Goal: Download file/media

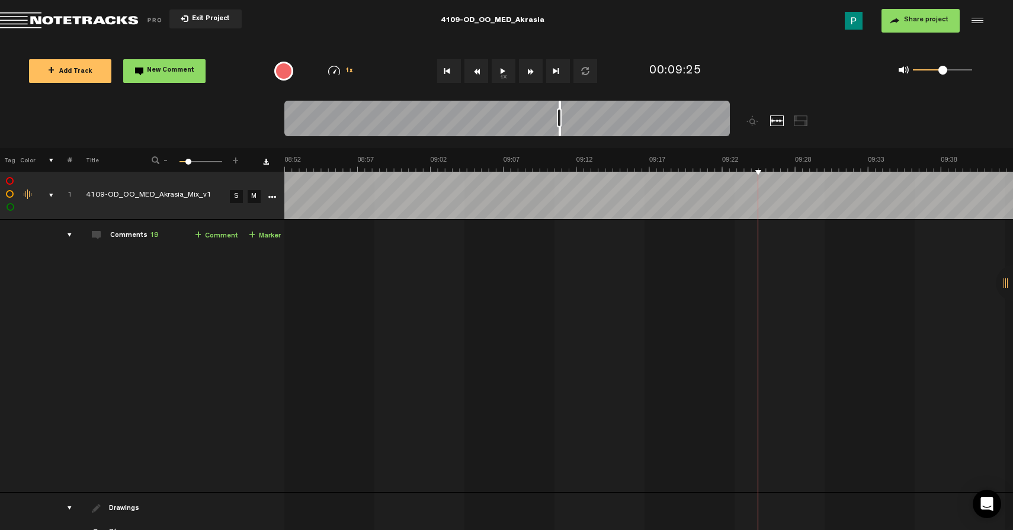
scroll to position [0, 7583]
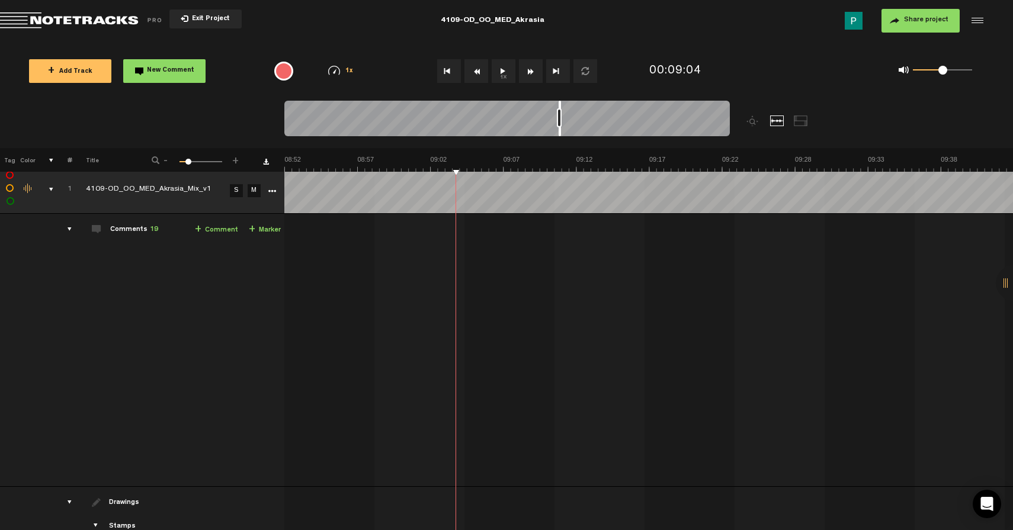
click at [509, 62] on button "1x" at bounding box center [504, 71] width 24 height 24
click at [505, 73] on button "1x" at bounding box center [504, 71] width 24 height 24
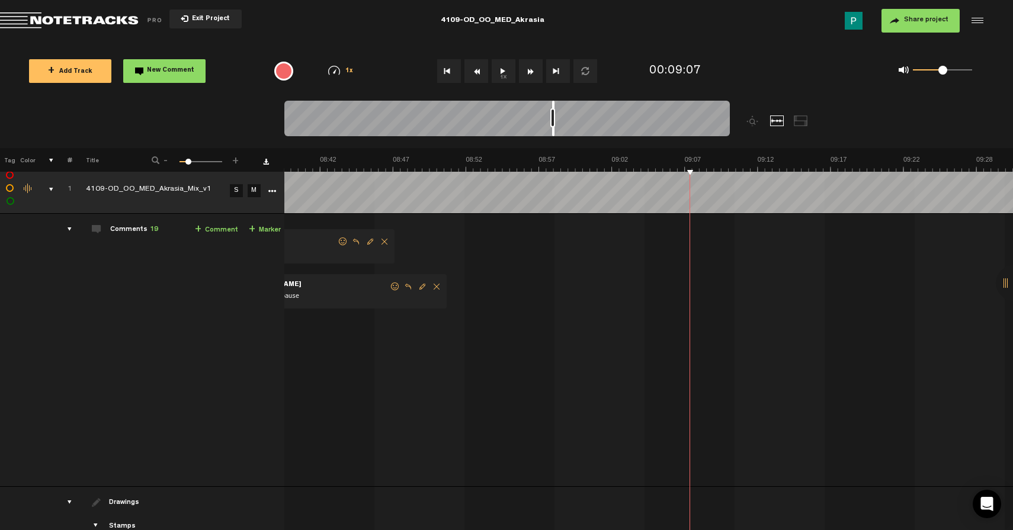
scroll to position [0, 7402]
drag, startPoint x: 560, startPoint y: 132, endPoint x: 553, endPoint y: 125, distance: 9.6
click at [553, 125] on div at bounding box center [506, 121] width 445 height 40
click at [508, 75] on button "1x" at bounding box center [504, 71] width 24 height 24
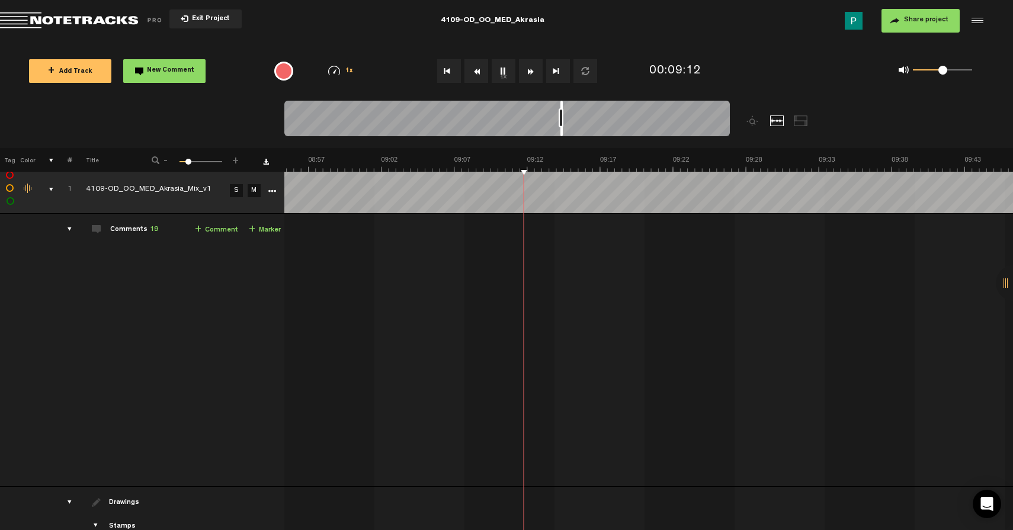
scroll to position [0, 7632]
drag, startPoint x: 552, startPoint y: 132, endPoint x: 560, endPoint y: 132, distance: 8.3
click at [560, 132] on div at bounding box center [561, 119] width 2 height 36
click at [566, 130] on div at bounding box center [567, 119] width 2 height 36
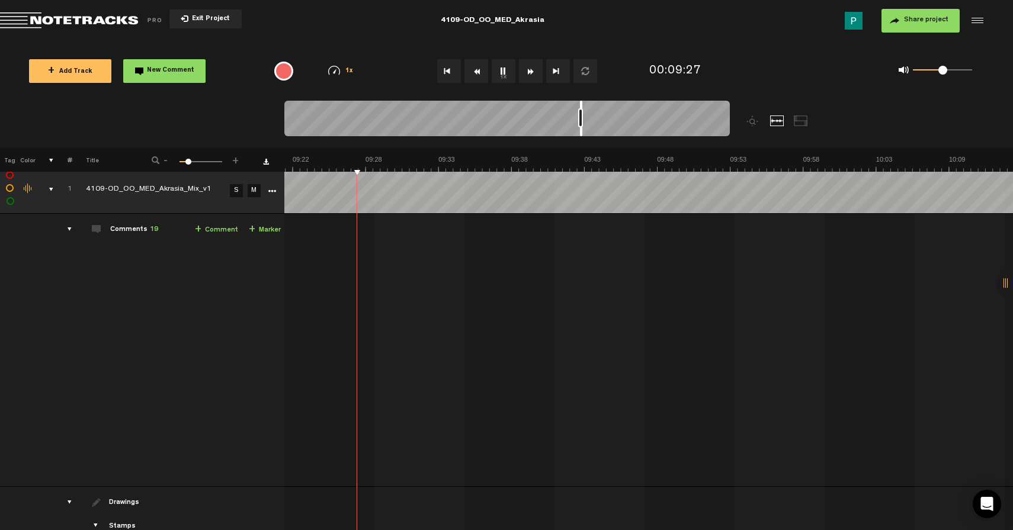
scroll to position [0, 8015]
drag, startPoint x: 566, startPoint y: 130, endPoint x: 581, endPoint y: 126, distance: 15.4
click at [581, 126] on div at bounding box center [506, 121] width 445 height 40
click at [585, 129] on div at bounding box center [586, 119] width 2 height 36
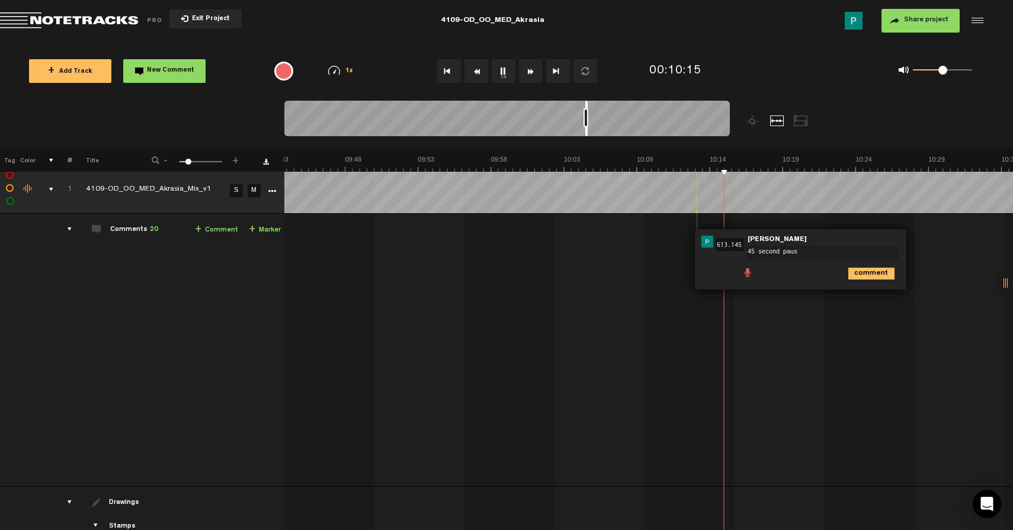
type textarea "45 second pause"
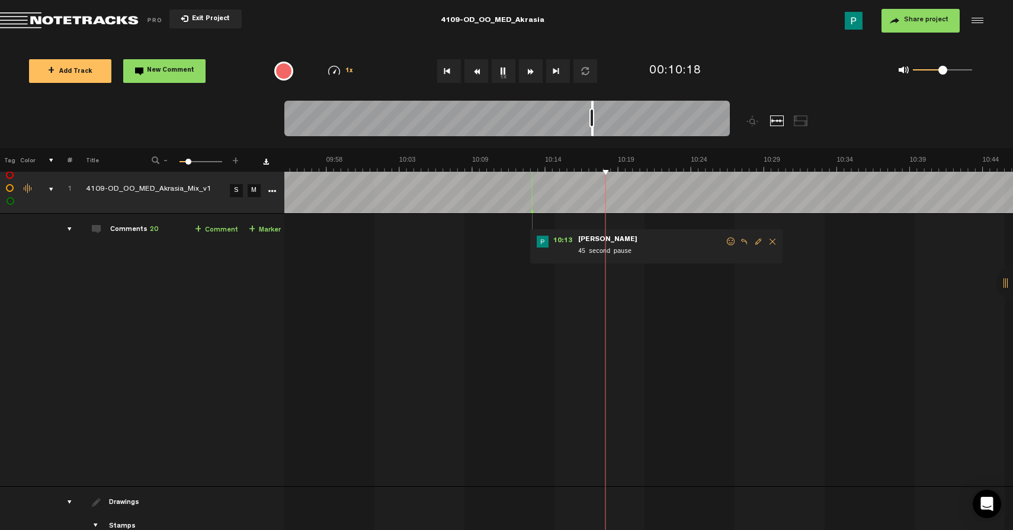
drag, startPoint x: 586, startPoint y: 130, endPoint x: 592, endPoint y: 131, distance: 6.6
click at [592, 132] on div at bounding box center [592, 119] width 2 height 36
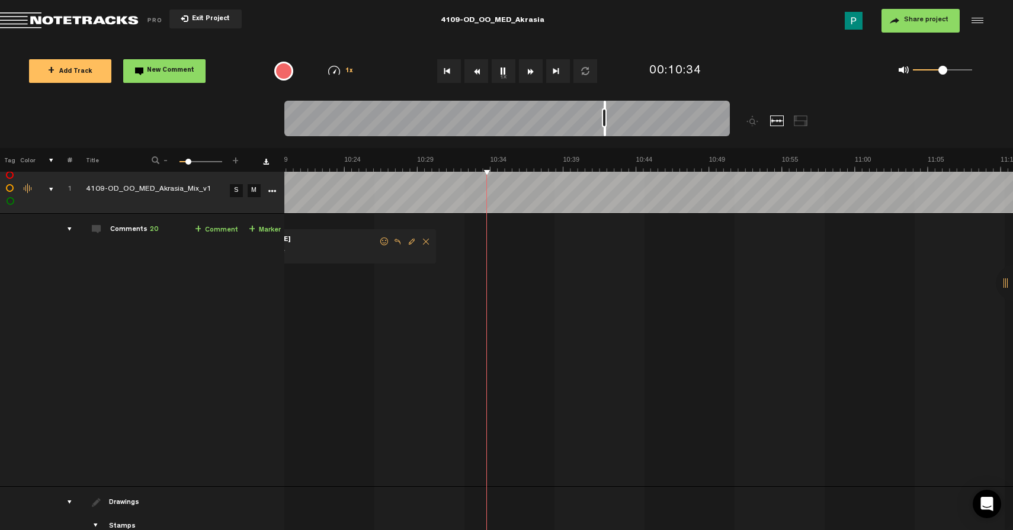
scroll to position [0, 8869]
drag, startPoint x: 592, startPoint y: 132, endPoint x: 611, endPoint y: 129, distance: 19.8
click at [611, 129] on div at bounding box center [612, 119] width 2 height 36
drag, startPoint x: 612, startPoint y: 133, endPoint x: 623, endPoint y: 129, distance: 11.2
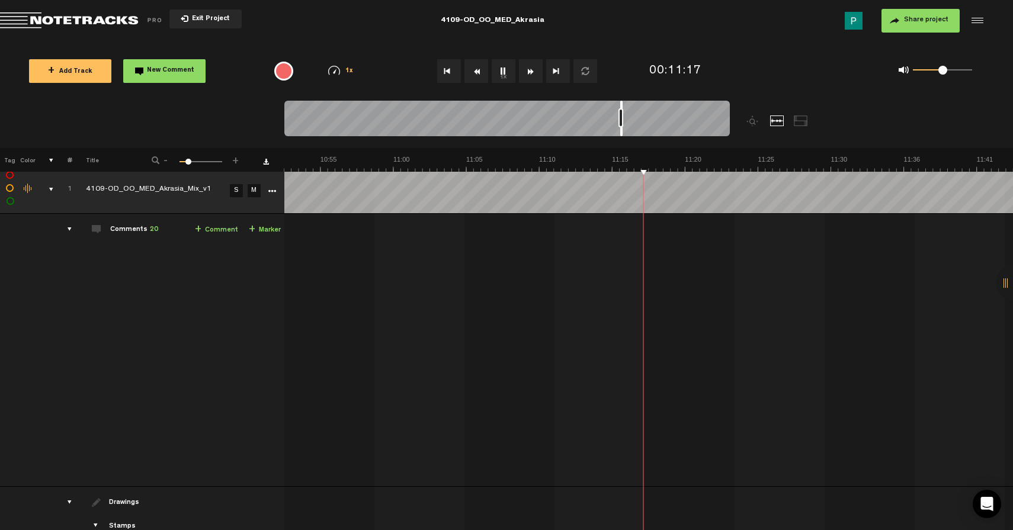
click at [623, 129] on div at bounding box center [621, 119] width 2 height 36
drag, startPoint x: 623, startPoint y: 130, endPoint x: 643, endPoint y: 126, distance: 21.1
click at [643, 126] on div at bounding box center [506, 121] width 445 height 40
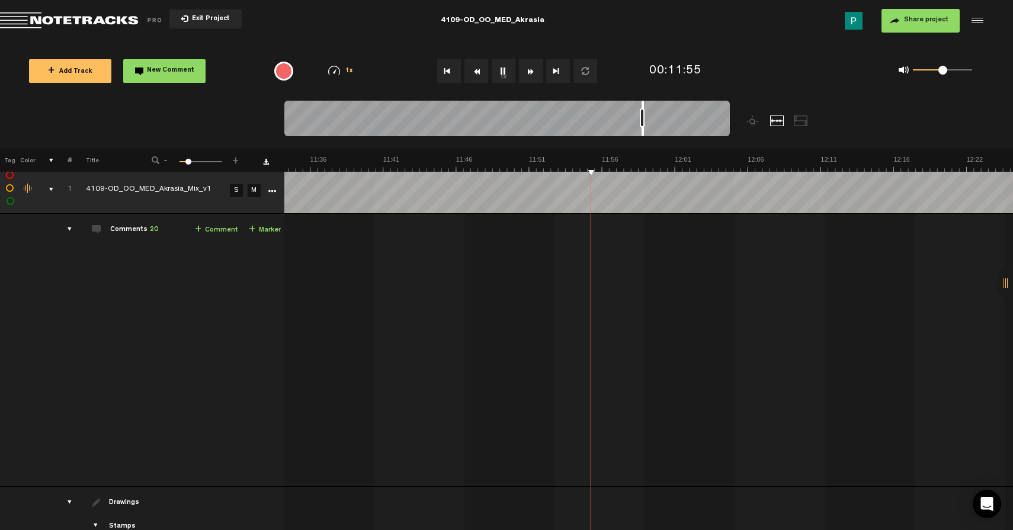
click at [643, 132] on div at bounding box center [643, 119] width 2 height 36
type textarea "3 second paus"
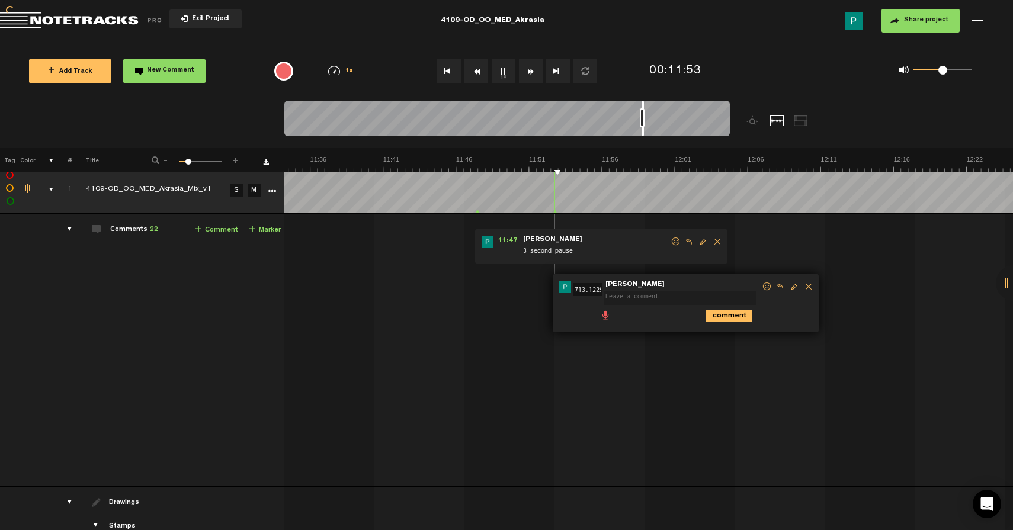
scroll to position [0, 0]
type textarea "2 second paus"
click at [503, 65] on button "1x" at bounding box center [504, 71] width 24 height 24
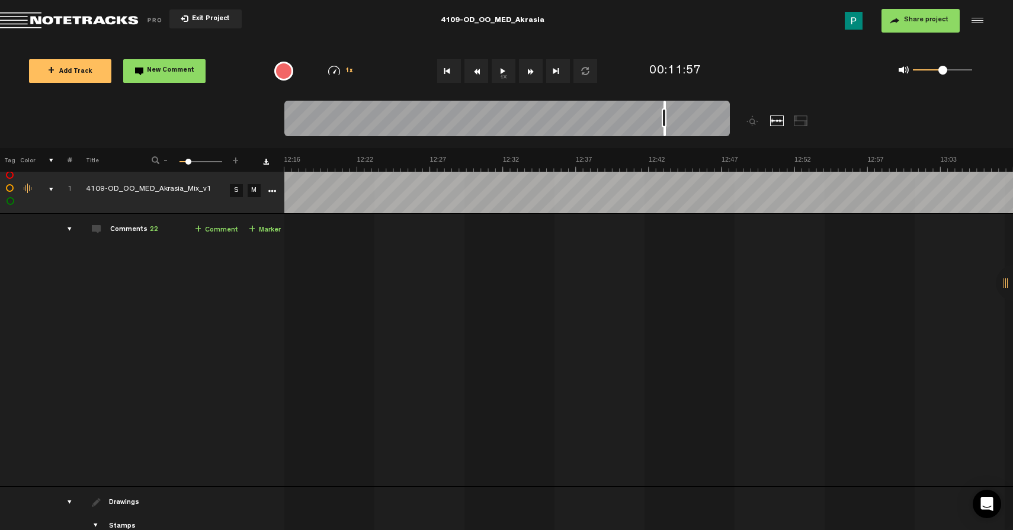
scroll to position [0, 10666]
drag, startPoint x: 642, startPoint y: 130, endPoint x: 670, endPoint y: 128, distance: 27.9
click at [666, 128] on div at bounding box center [664, 119] width 2 height 36
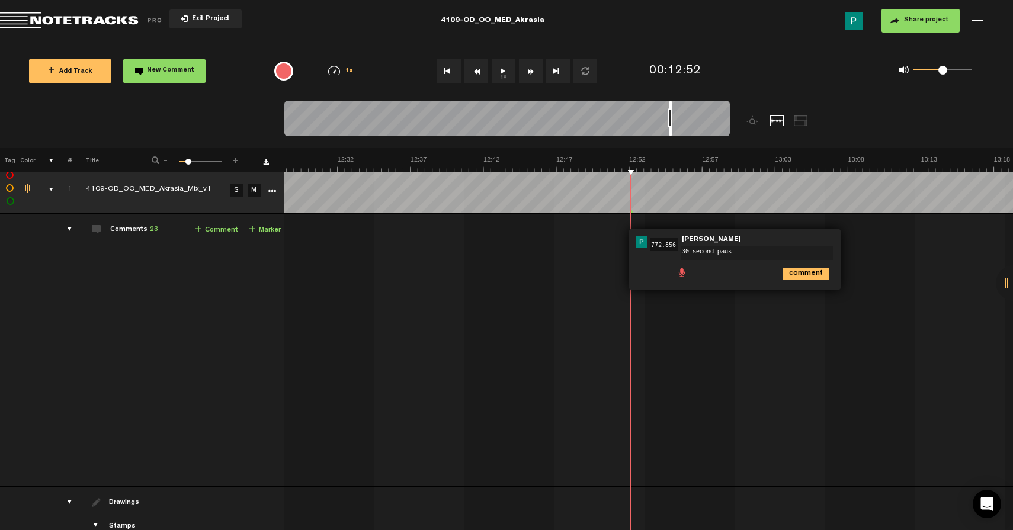
type textarea "30 second pause"
click at [510, 70] on button "1x" at bounding box center [504, 71] width 24 height 24
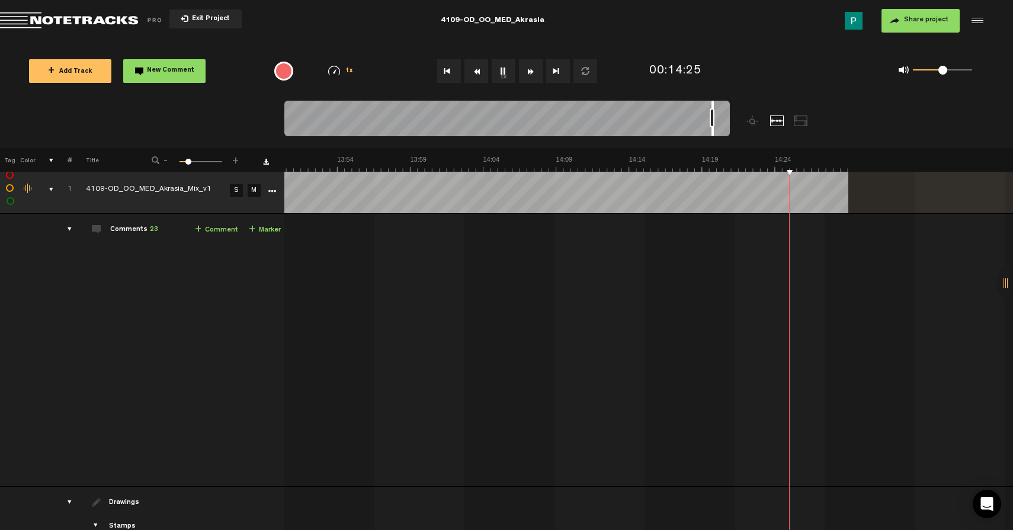
click at [502, 66] on button "1x" at bounding box center [504, 71] width 24 height 24
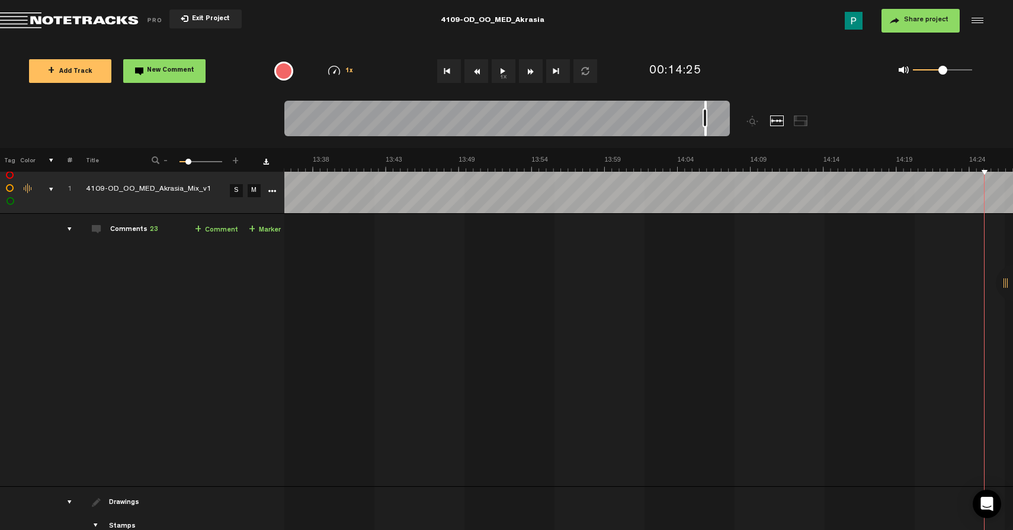
scroll to position [0, 11639]
drag, startPoint x: 713, startPoint y: 131, endPoint x: 698, endPoint y: 131, distance: 14.2
click at [698, 131] on div at bounding box center [698, 119] width 2 height 36
click at [504, 81] on button "1x" at bounding box center [504, 71] width 24 height 24
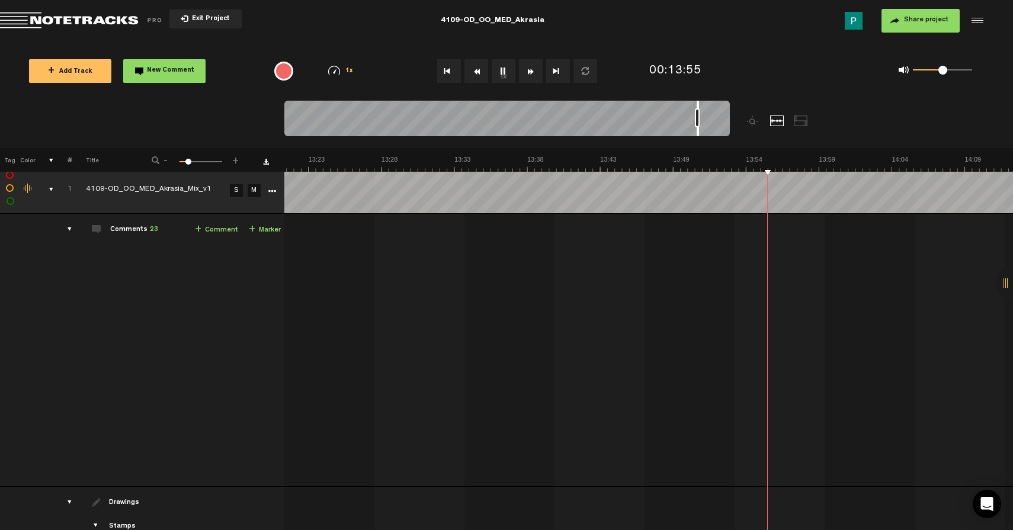
click at [502, 70] on button "1x" at bounding box center [504, 71] width 24 height 24
click at [701, 133] on div at bounding box center [701, 119] width 2 height 36
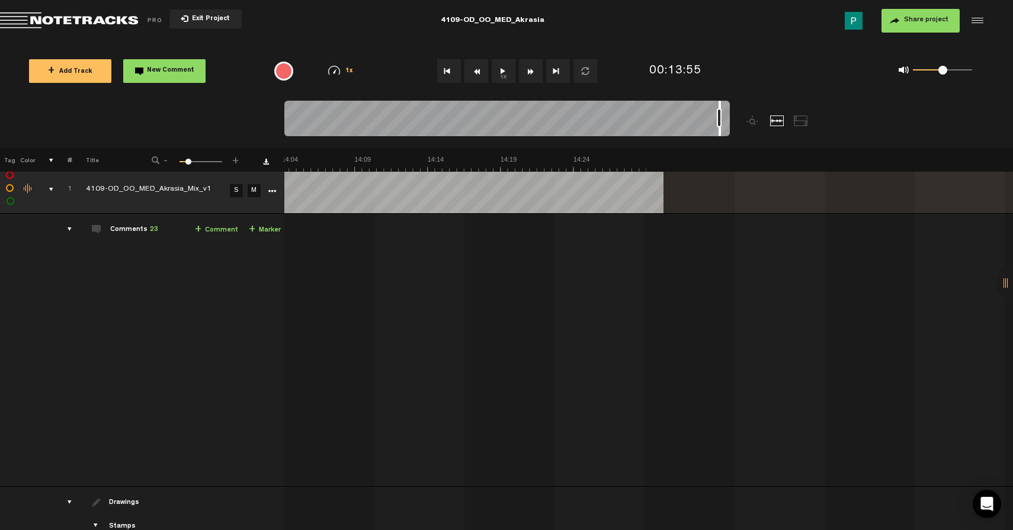
scroll to position [0, 12051]
drag, startPoint x: 701, startPoint y: 134, endPoint x: 720, endPoint y: 133, distance: 19.0
click at [720, 133] on div at bounding box center [720, 119] width 2 height 36
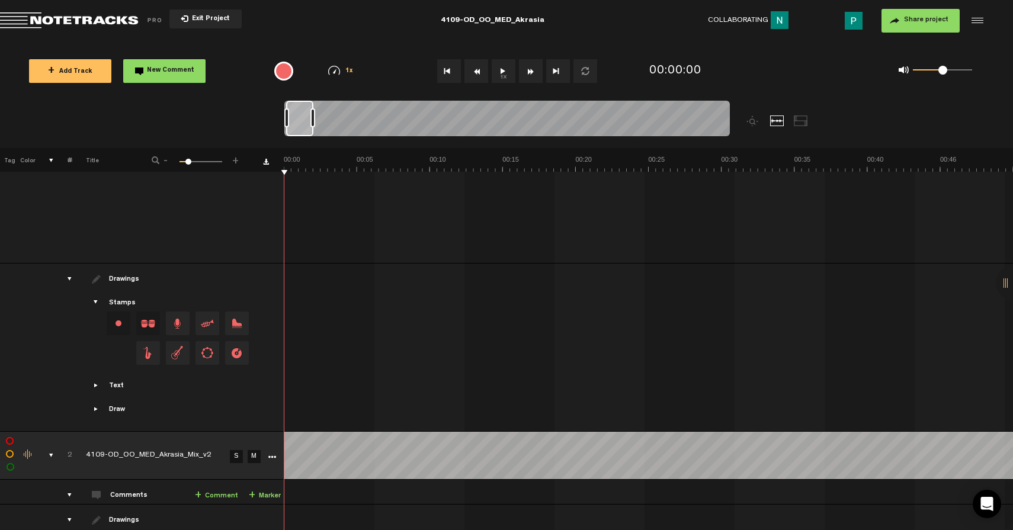
scroll to position [466, 0]
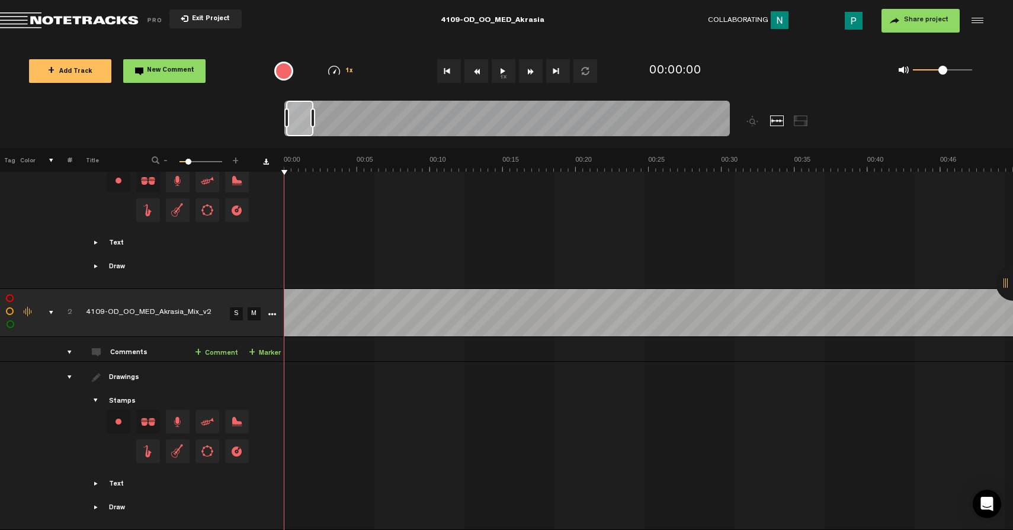
click at [232, 309] on link "S" at bounding box center [236, 313] width 13 height 13
click at [501, 69] on button "1x" at bounding box center [504, 71] width 24 height 24
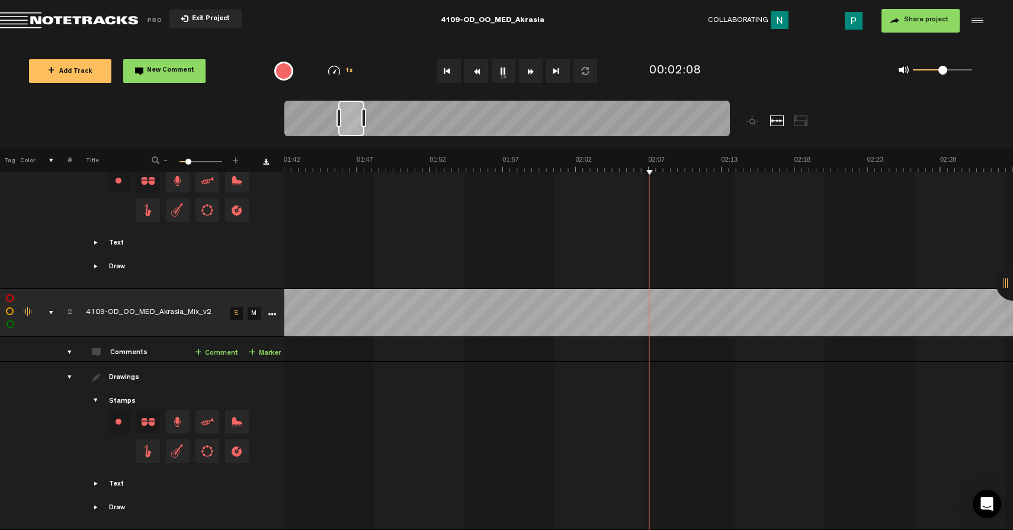
scroll to position [0, 1458]
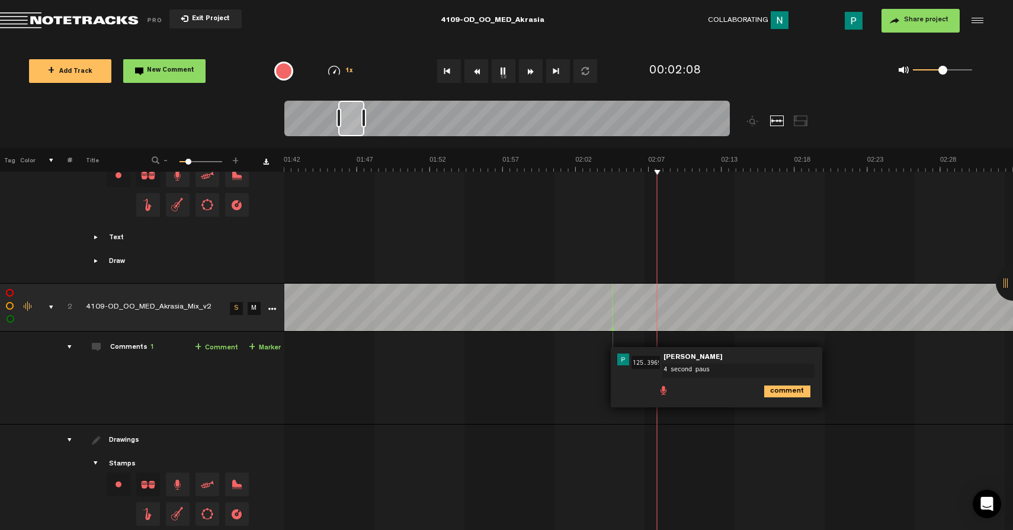
type textarea "4 second pause"
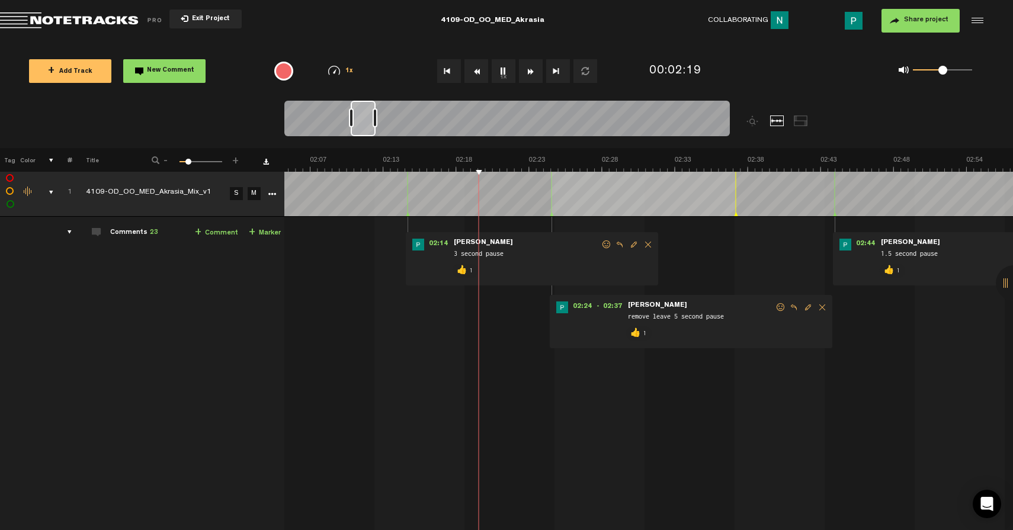
scroll to position [0, 1830]
drag, startPoint x: 349, startPoint y: 124, endPoint x: 363, endPoint y: 121, distance: 13.9
click at [363, 121] on div at bounding box center [363, 119] width 25 height 36
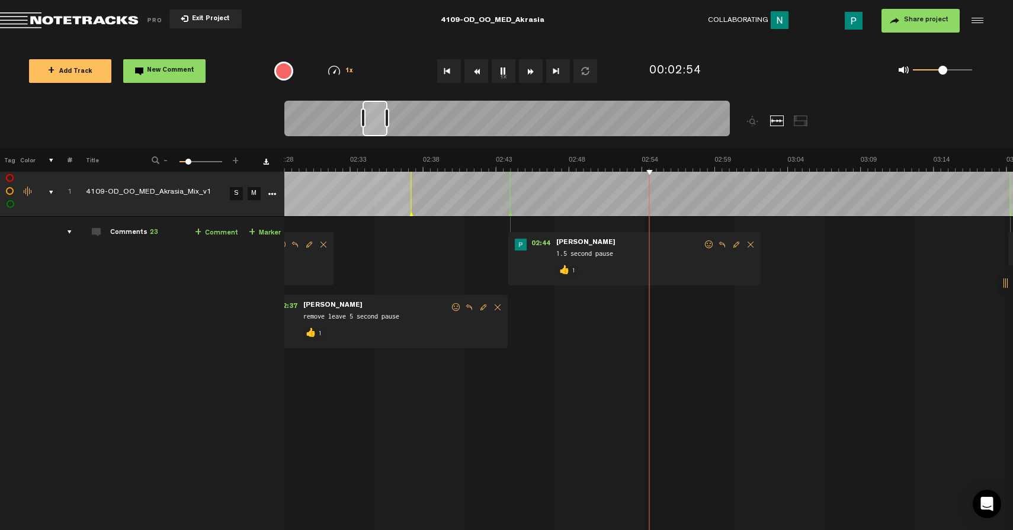
scroll to position [0, 2121]
click at [499, 70] on button "1x" at bounding box center [504, 71] width 24 height 24
click at [499, 74] on button "1x" at bounding box center [504, 71] width 24 height 24
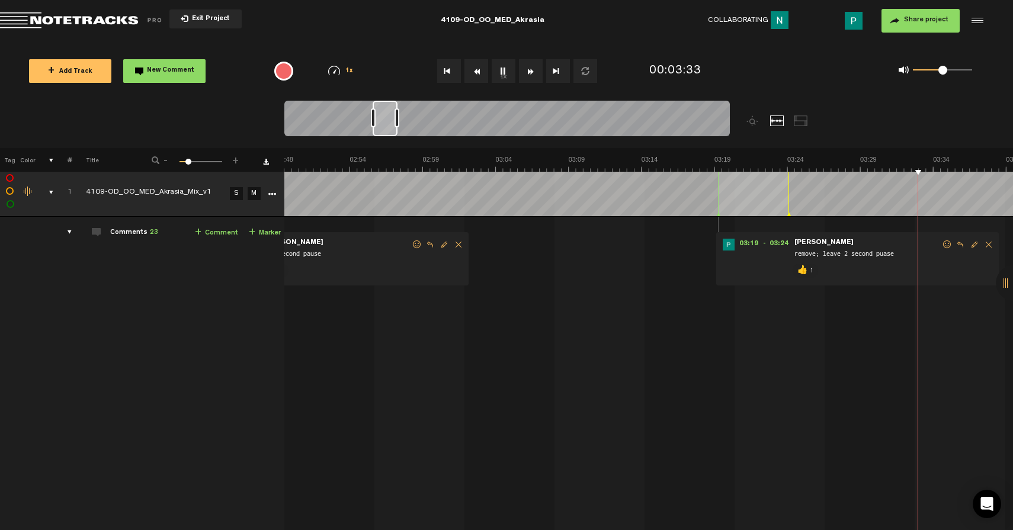
click at [501, 63] on button "1x" at bounding box center [504, 71] width 24 height 24
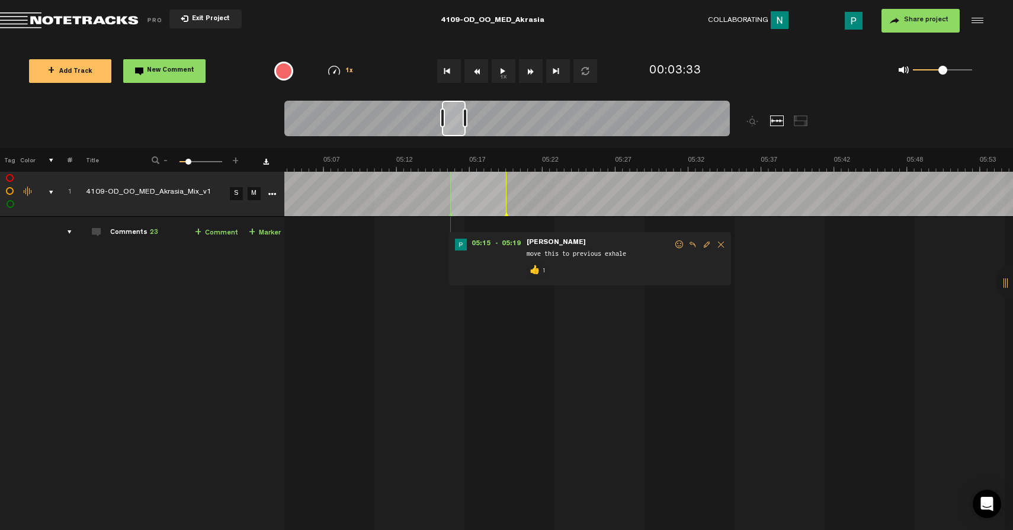
scroll to position [0, 4269]
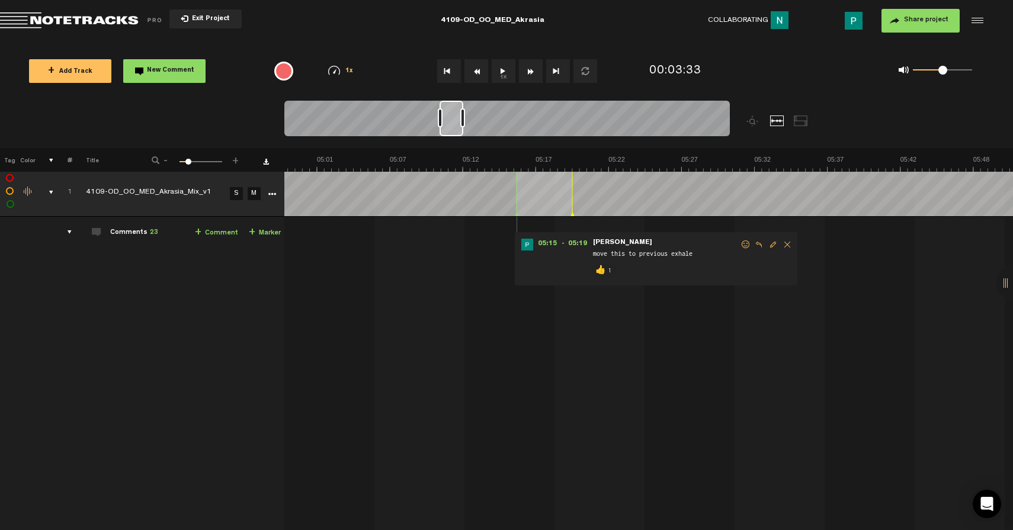
drag, startPoint x: 383, startPoint y: 129, endPoint x: 450, endPoint y: 120, distance: 67.5
click at [450, 120] on div at bounding box center [452, 119] width 24 height 36
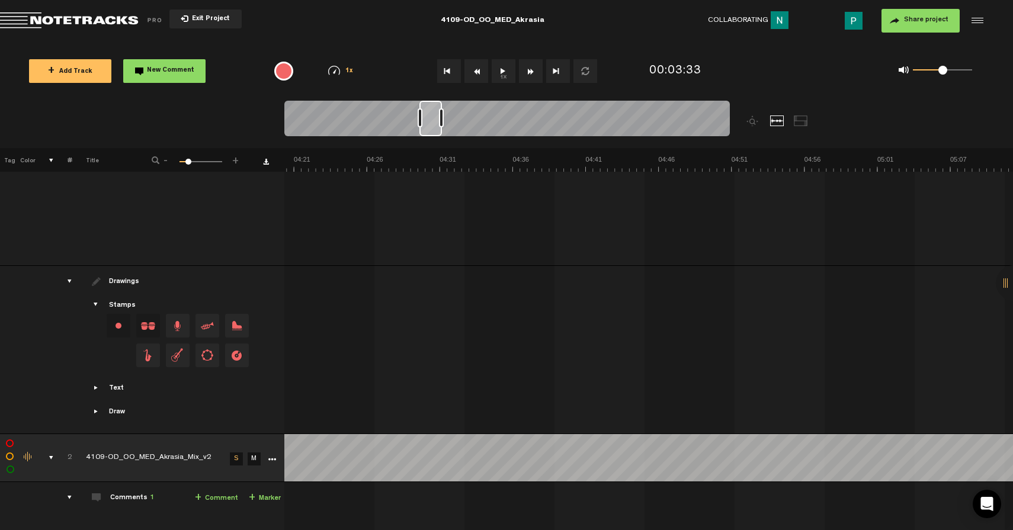
scroll to position [0, 3709]
drag, startPoint x: 454, startPoint y: 133, endPoint x: 431, endPoint y: 129, distance: 22.9
click at [431, 129] on div at bounding box center [430, 119] width 23 height 36
click at [504, 73] on button "1x" at bounding box center [504, 71] width 24 height 24
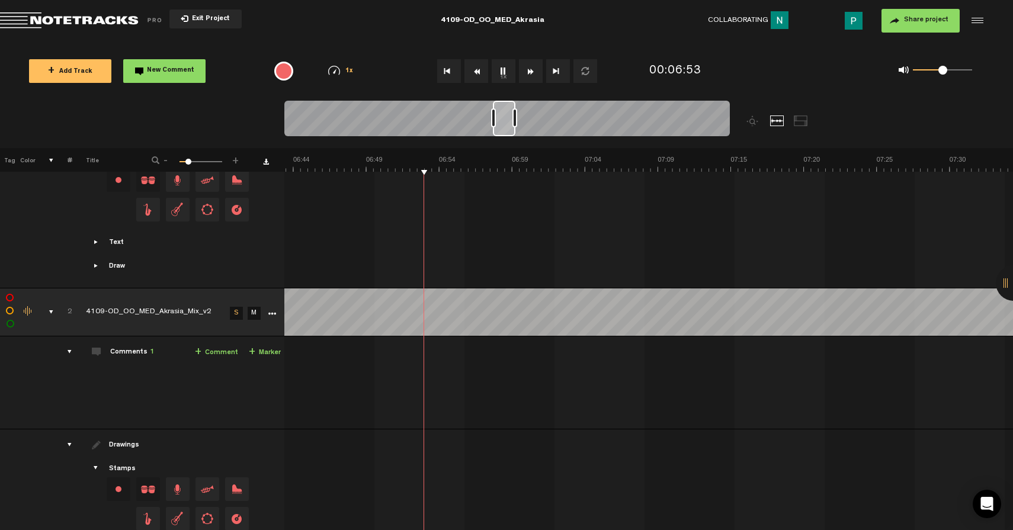
scroll to position [437, 0]
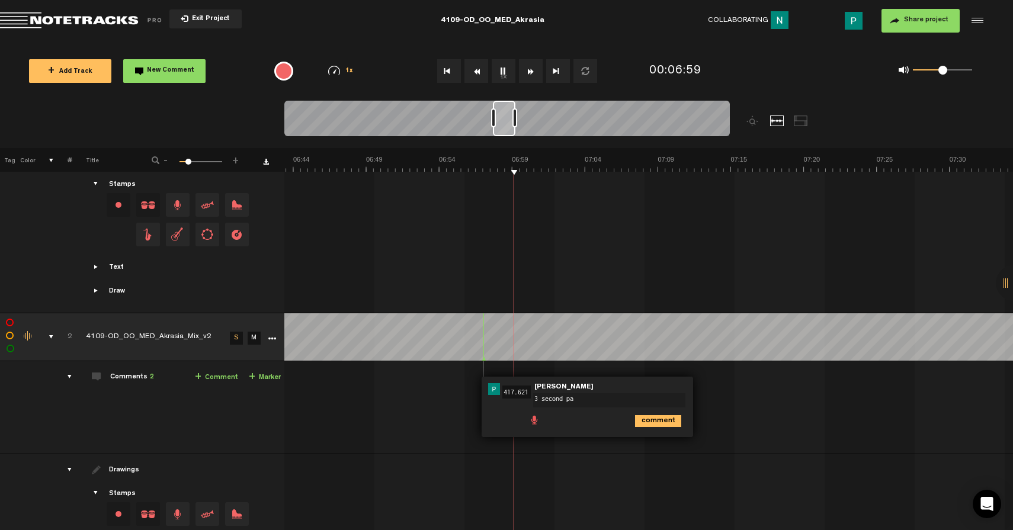
type textarea "3 second pau"
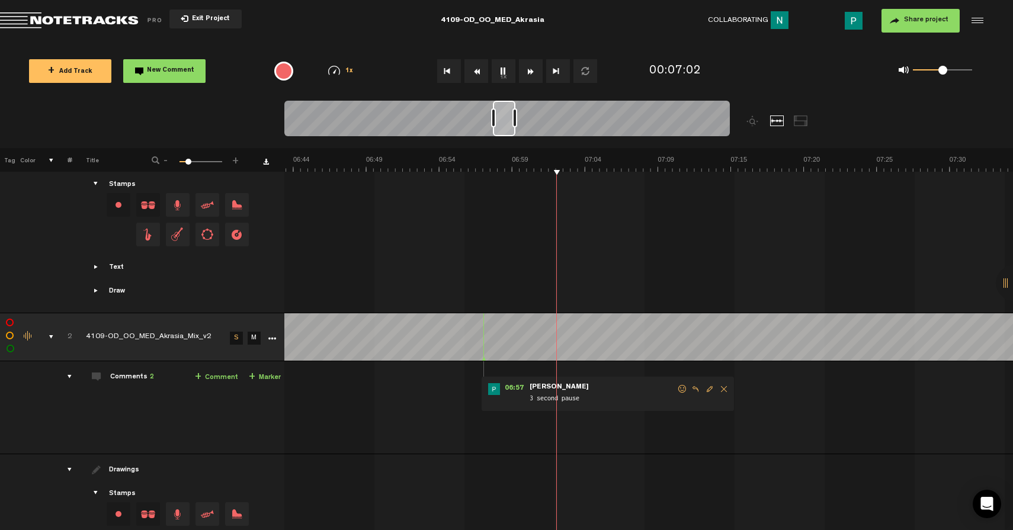
click at [498, 70] on button "1x" at bounding box center [504, 71] width 24 height 24
click at [502, 129] on div at bounding box center [504, 119] width 23 height 36
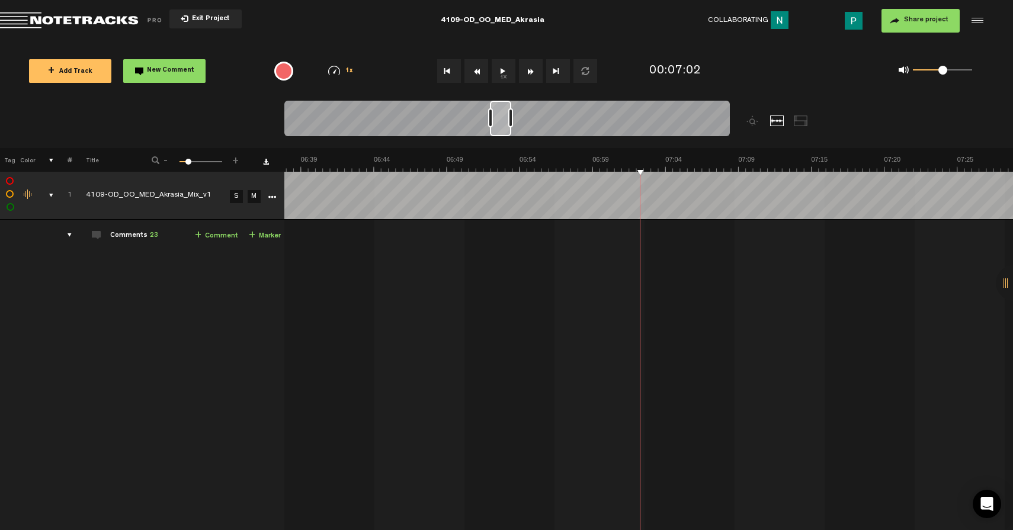
scroll to position [0, 5654]
click at [501, 116] on div at bounding box center [500, 119] width 21 height 36
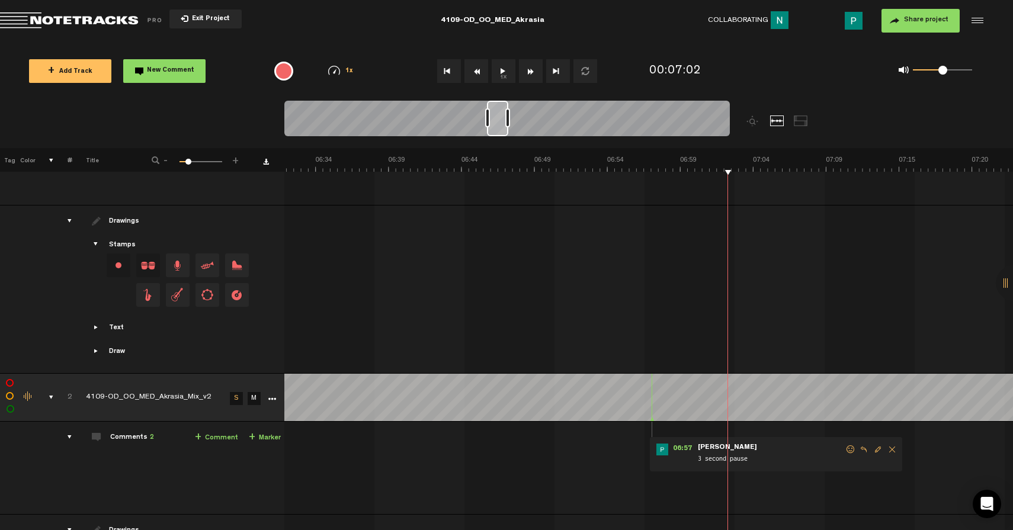
scroll to position [377, 0]
click at [503, 72] on button "1x" at bounding box center [504, 71] width 24 height 24
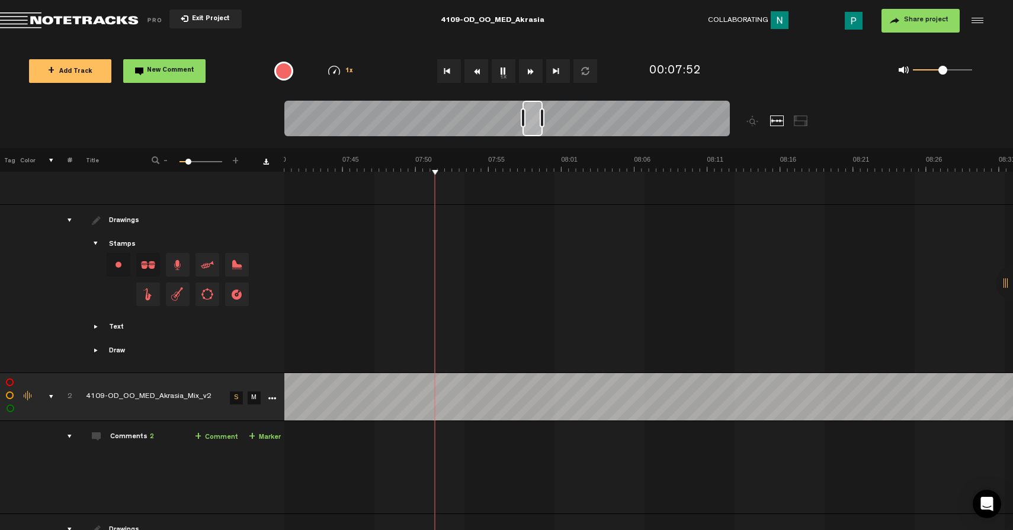
scroll to position [0, 6577]
drag, startPoint x: 521, startPoint y: 127, endPoint x: 536, endPoint y: 124, distance: 15.1
click at [536, 124] on div at bounding box center [532, 119] width 20 height 36
drag, startPoint x: 530, startPoint y: 119, endPoint x: 541, endPoint y: 118, distance: 10.7
click at [541, 118] on div at bounding box center [542, 119] width 19 height 36
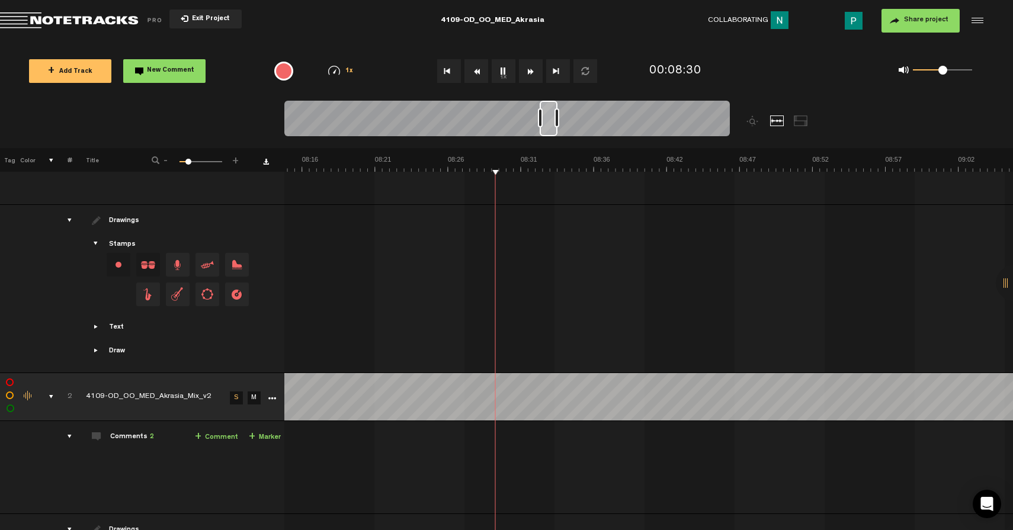
scroll to position [0, 7072]
drag, startPoint x: 544, startPoint y: 126, endPoint x: 552, endPoint y: 124, distance: 7.2
click at [552, 124] on div at bounding box center [549, 119] width 18 height 36
click at [506, 69] on button "1x" at bounding box center [504, 71] width 24 height 24
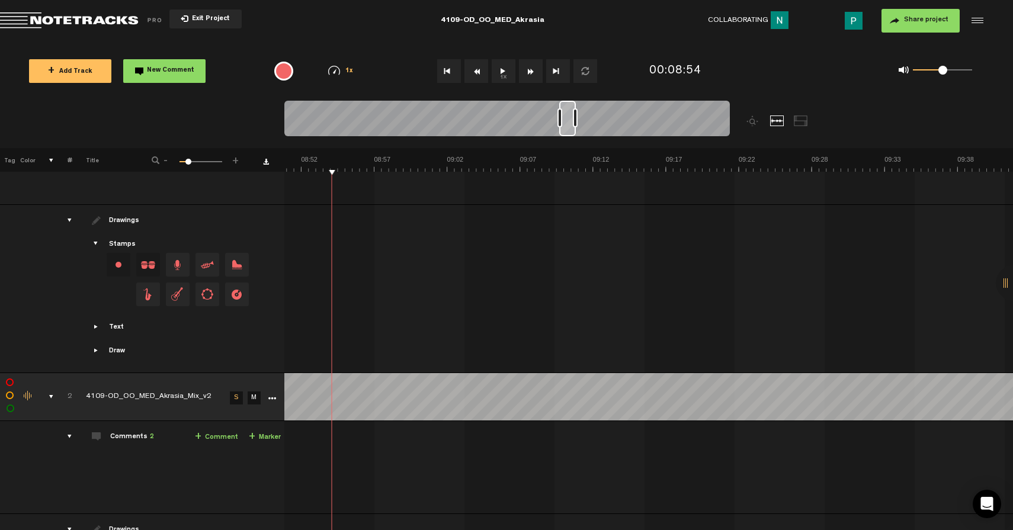
drag, startPoint x: 549, startPoint y: 129, endPoint x: 571, endPoint y: 126, distance: 22.6
click at [571, 126] on div at bounding box center [567, 119] width 17 height 36
click at [502, 74] on button "1x" at bounding box center [504, 71] width 24 height 24
click at [505, 73] on button "1x" at bounding box center [504, 71] width 24 height 24
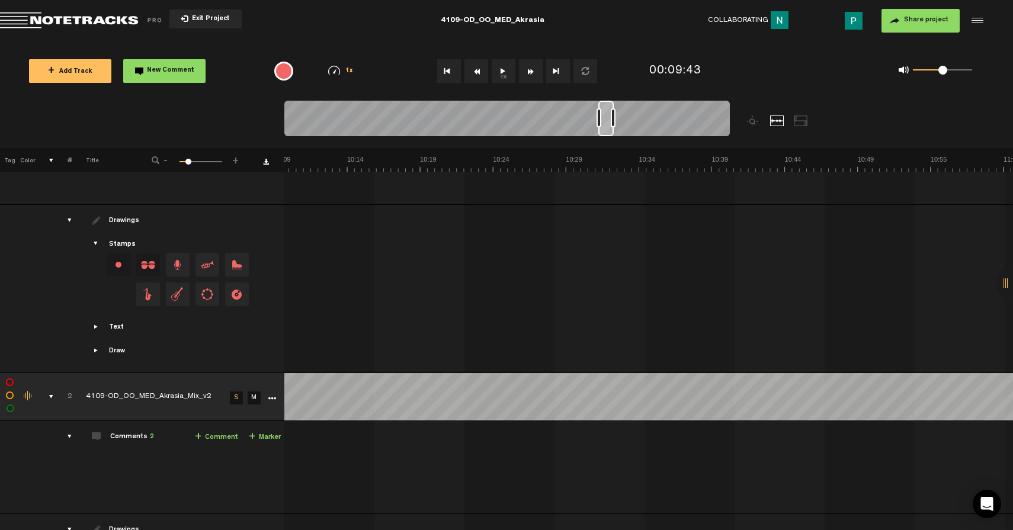
drag, startPoint x: 573, startPoint y: 124, endPoint x: 608, endPoint y: 128, distance: 35.8
click at [608, 128] on div at bounding box center [605, 119] width 15 height 36
click at [502, 68] on button "1x" at bounding box center [504, 71] width 24 height 24
click at [499, 72] on button "1x" at bounding box center [504, 71] width 24 height 24
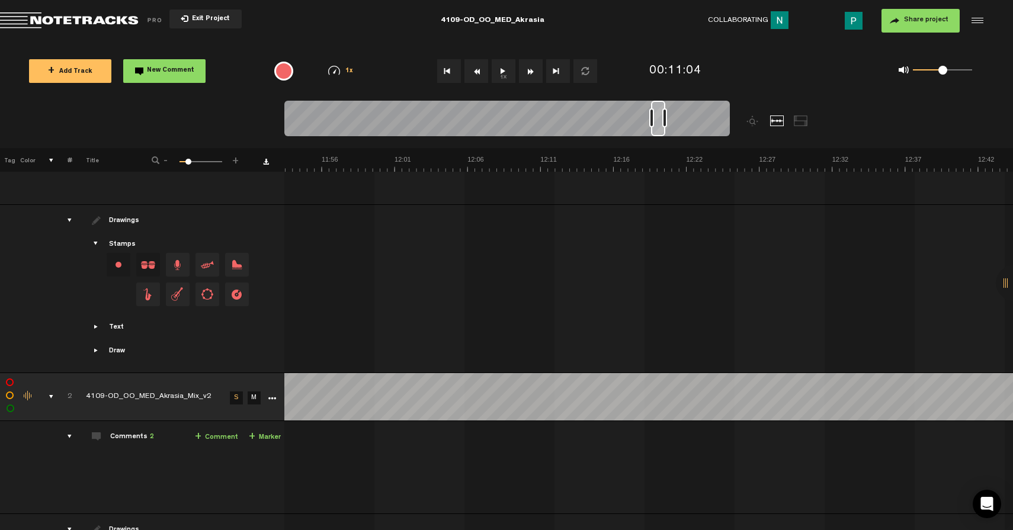
scroll to position [0, 10122]
drag, startPoint x: 619, startPoint y: 127, endPoint x: 661, endPoint y: 129, distance: 41.5
click at [661, 129] on div at bounding box center [657, 119] width 14 height 36
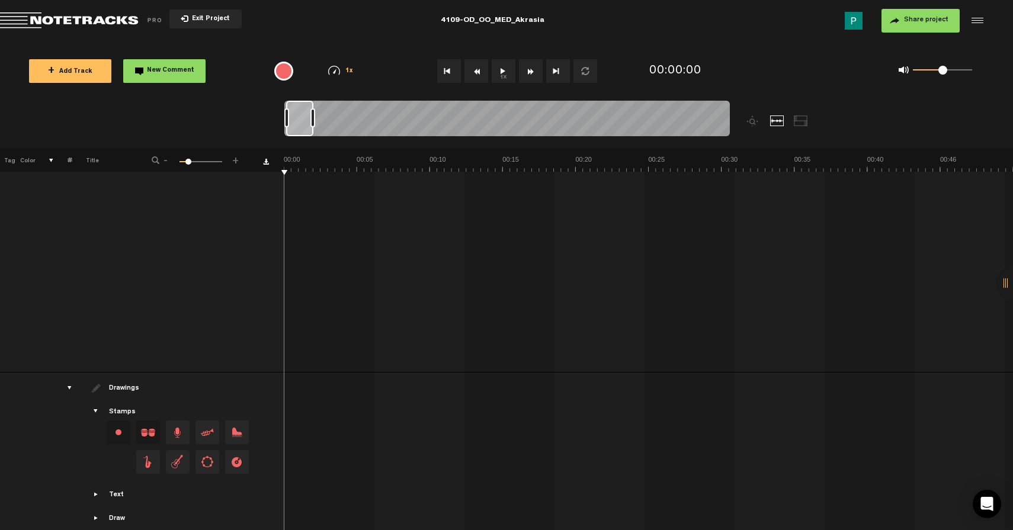
scroll to position [792, 0]
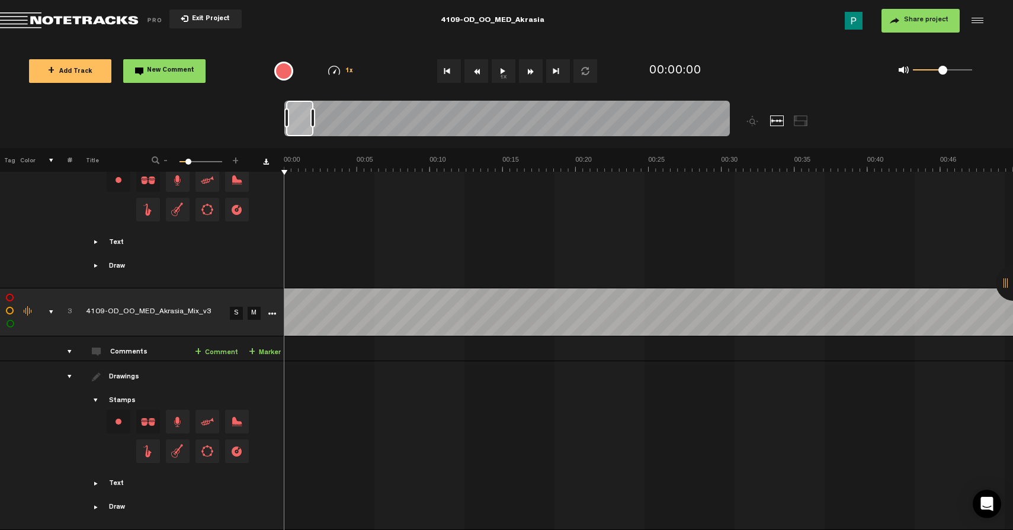
click at [274, 310] on icon "More" at bounding box center [272, 314] width 8 height 8
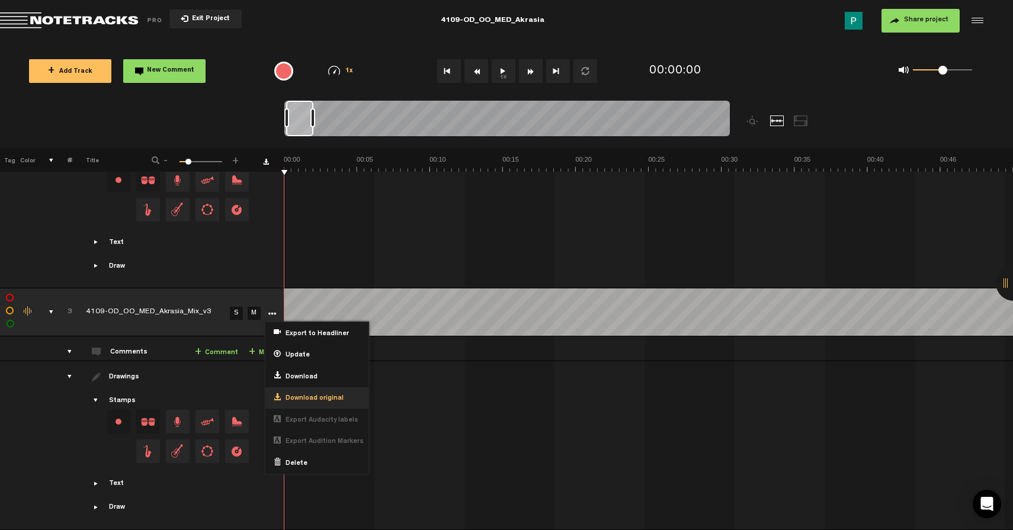
click at [326, 397] on div "Download original" at bounding box center [316, 398] width 103 height 22
click at [325, 394] on span "Download original" at bounding box center [312, 399] width 63 height 10
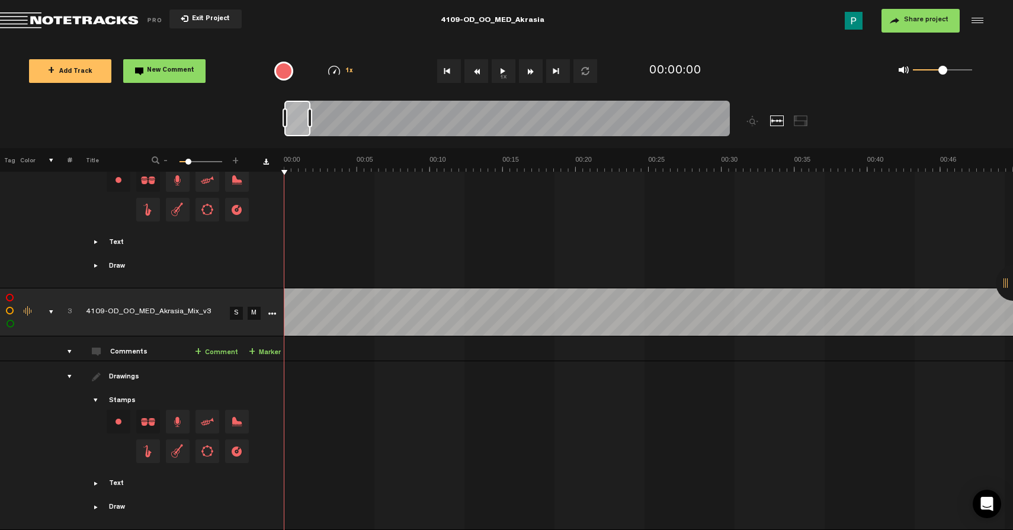
scroll to position [0, 0]
drag, startPoint x: 305, startPoint y: 123, endPoint x: 235, endPoint y: 106, distance: 71.8
click at [235, 106] on nt-zoom-navigation-bar at bounding box center [506, 124] width 1013 height 47
